Goal: Transaction & Acquisition: Purchase product/service

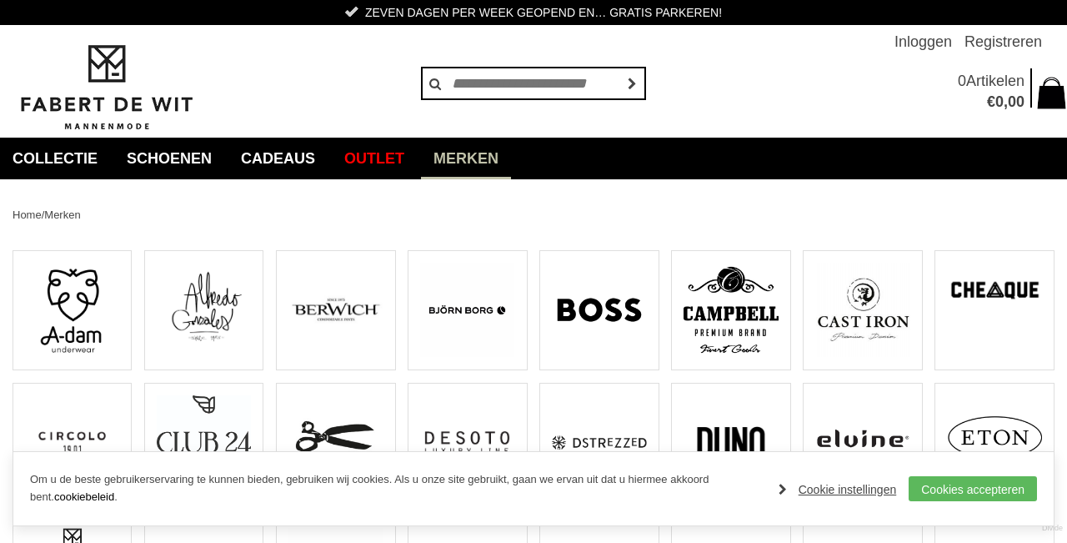
click at [508, 160] on link "Merken" at bounding box center [466, 159] width 90 height 42
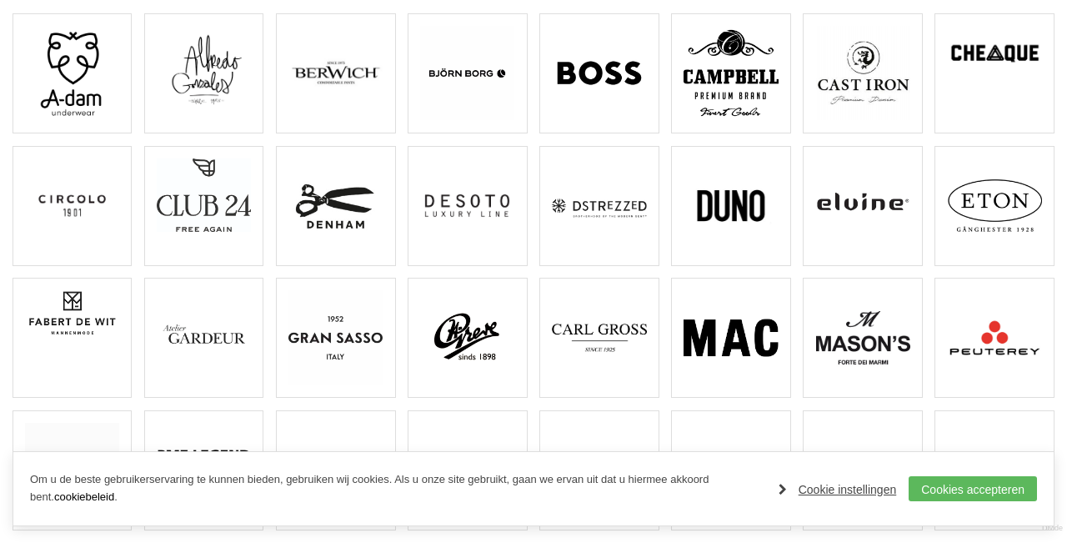
scroll to position [235, 0]
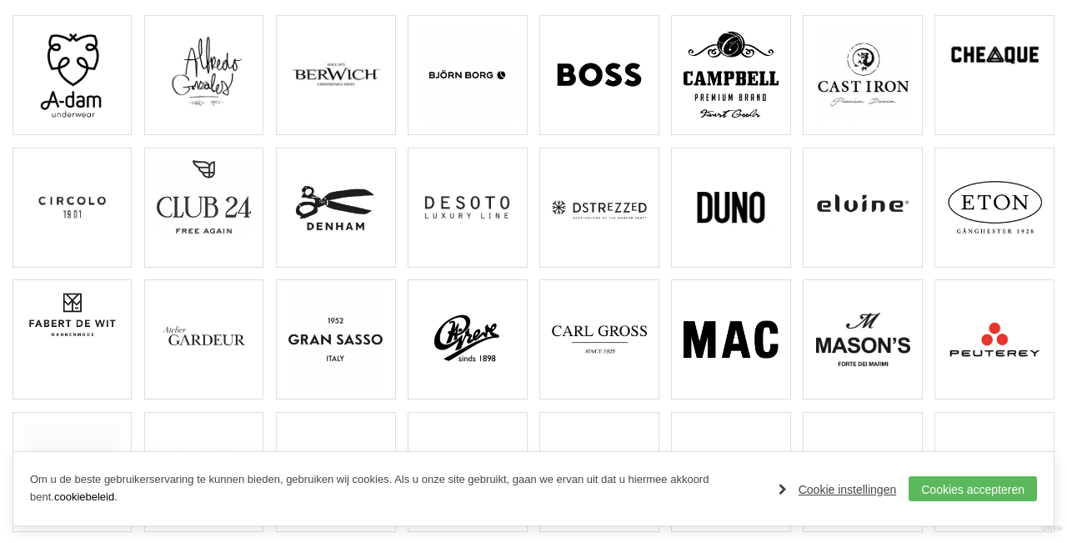
click at [355, 212] on img at bounding box center [335, 207] width 94 height 94
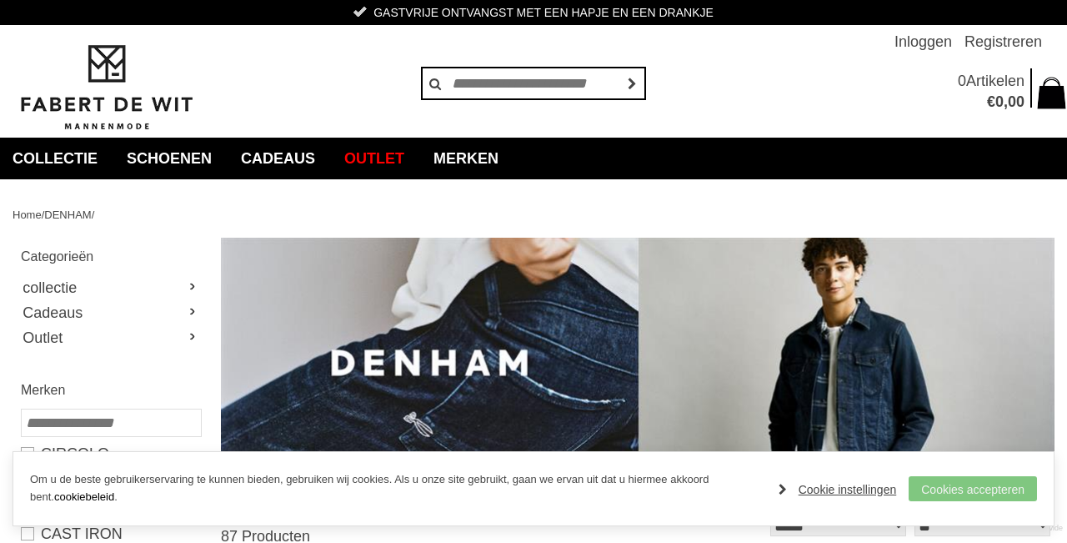
click at [983, 493] on link "Cookies accepteren" at bounding box center [973, 488] width 128 height 25
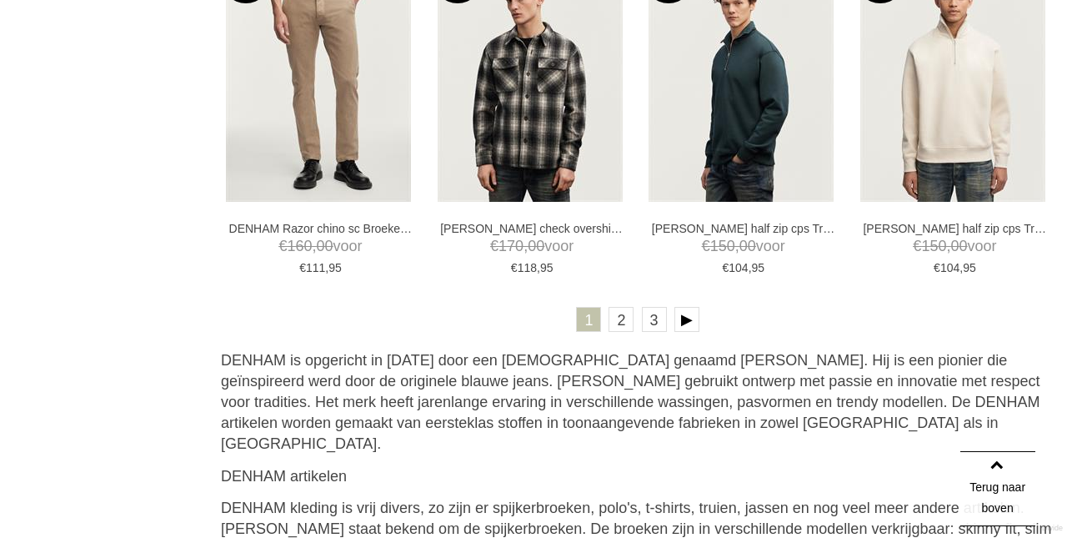
scroll to position [3438, 0]
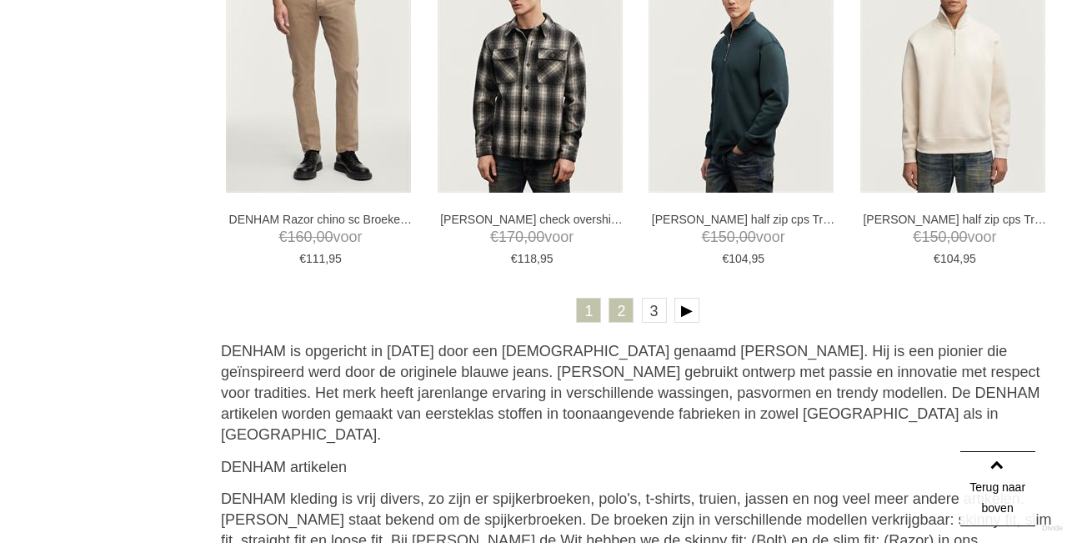
click at [621, 303] on link "2" at bounding box center [621, 310] width 25 height 25
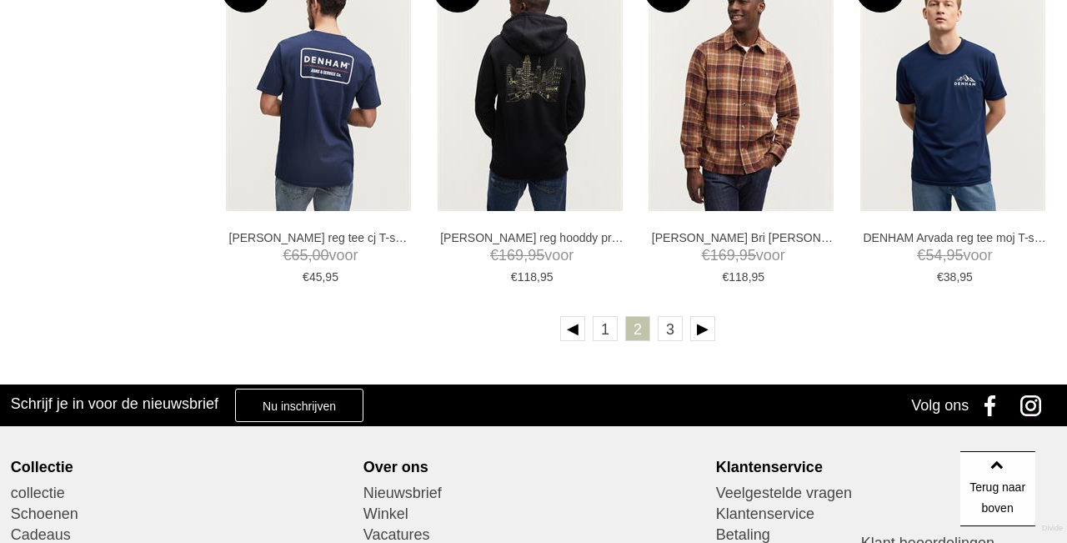
scroll to position [3383, 0]
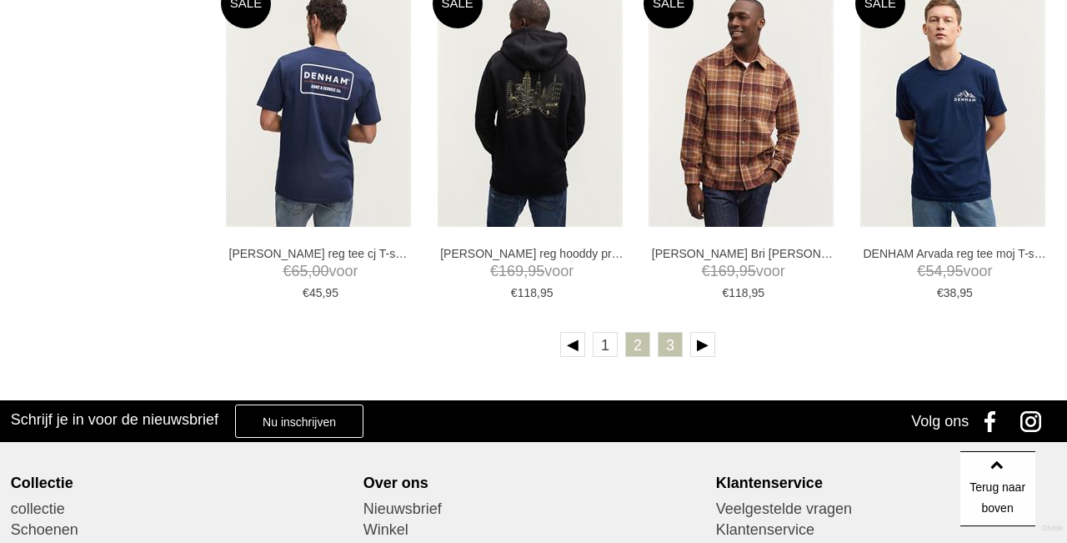
click at [674, 340] on link "3" at bounding box center [670, 344] width 25 height 25
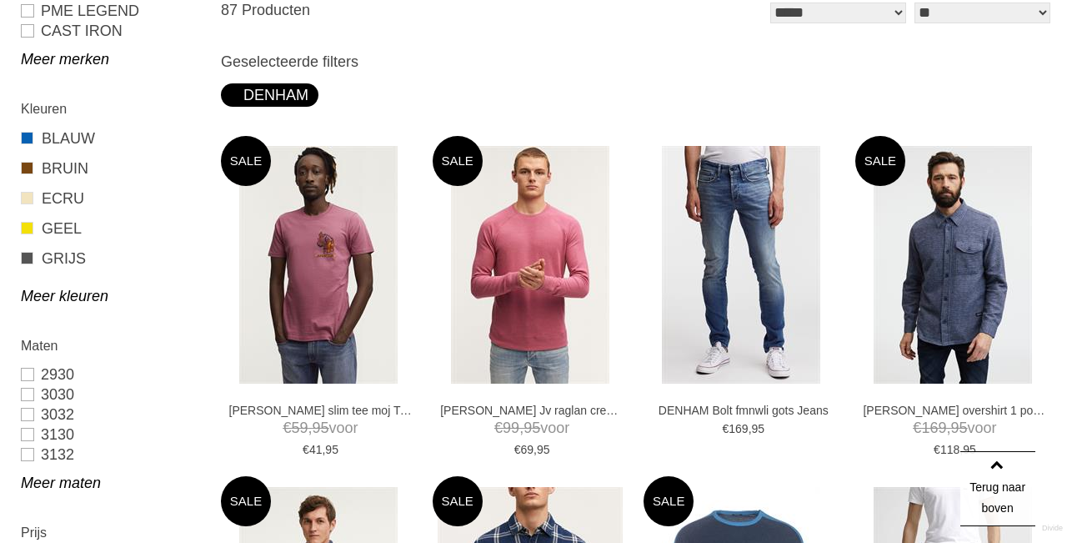
scroll to position [484, 0]
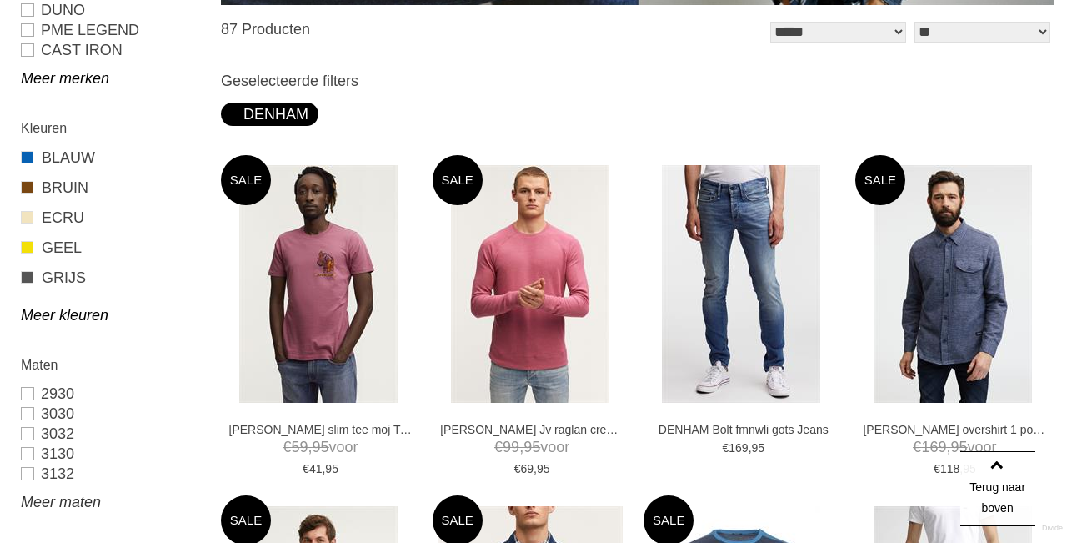
click at [87, 499] on link "Meer maten" at bounding box center [110, 502] width 179 height 20
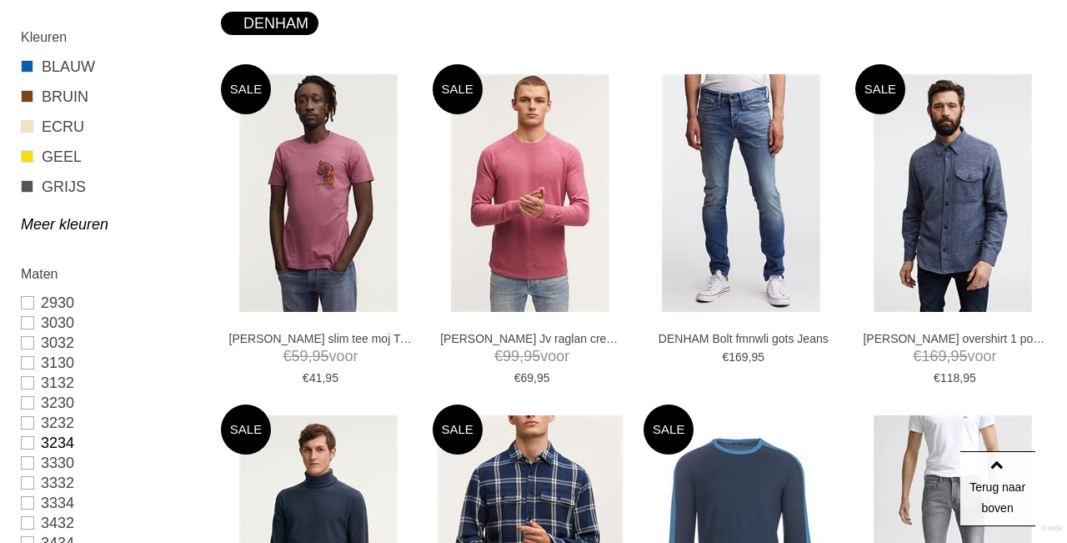
scroll to position [579, 0]
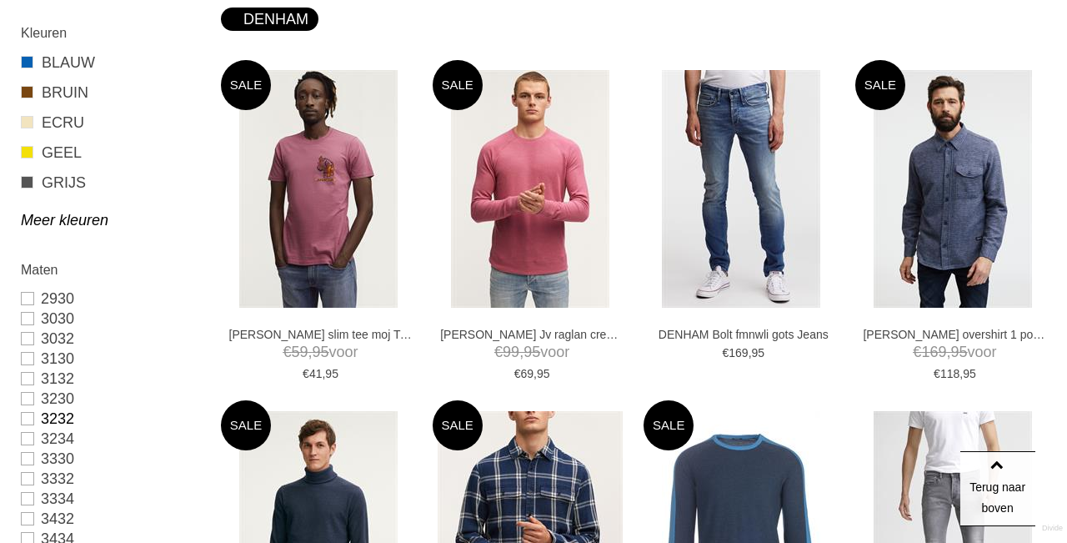
click at [46, 421] on link "3232" at bounding box center [110, 418] width 179 height 20
type input "***"
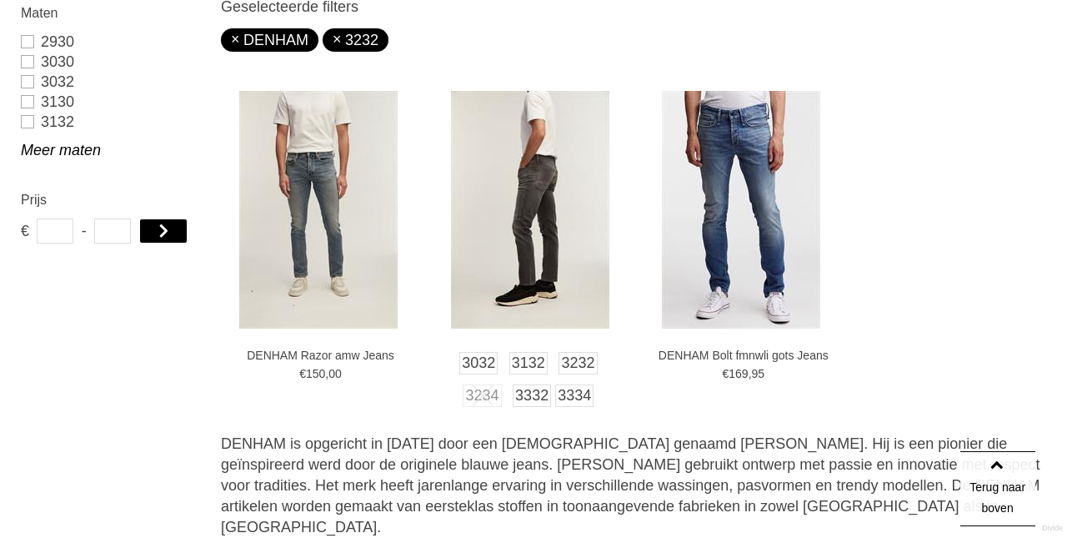
click at [529, 187] on img at bounding box center [530, 210] width 158 height 238
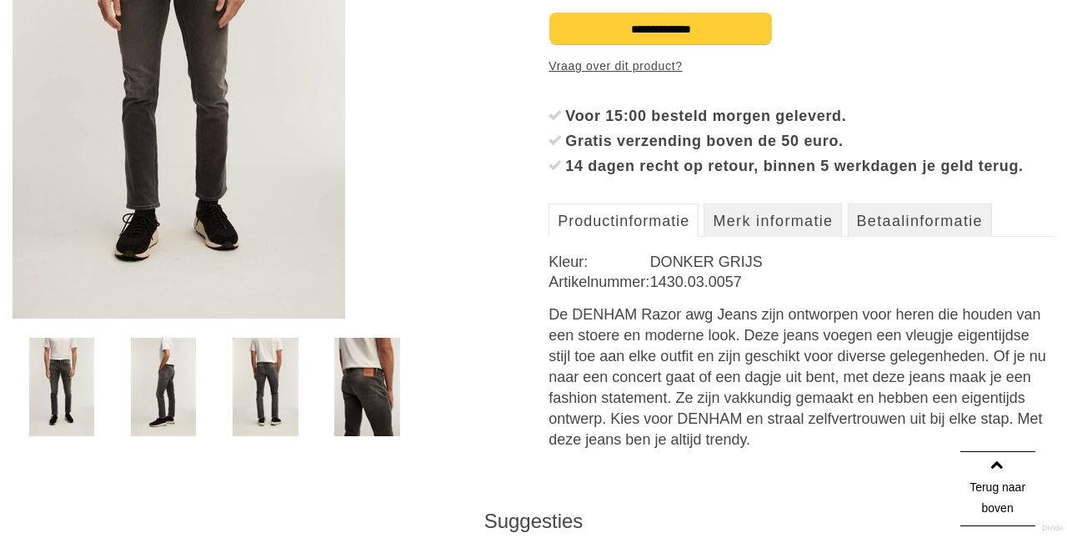
scroll to position [465, 0]
